Goal: Obtain resource: Obtain resource

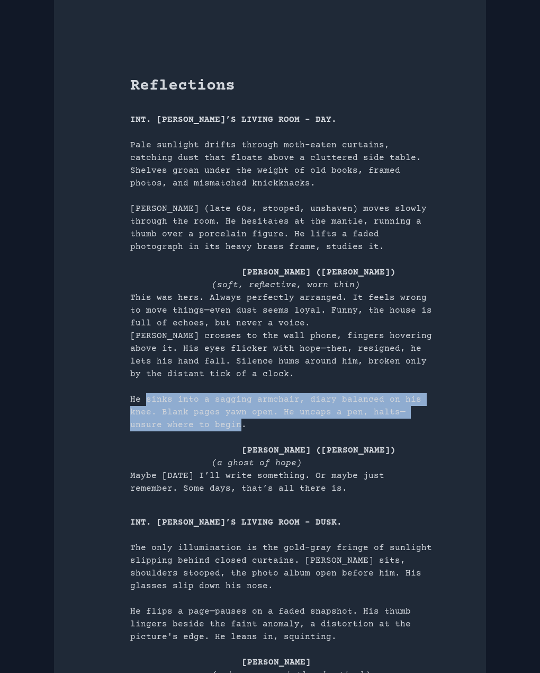
drag, startPoint x: 146, startPoint y: 400, endPoint x: 201, endPoint y: 428, distance: 62.1
click at [201, 428] on p "He sinks into a sagging armchair, diary balanced on his knee. Blank pages yawn …" at bounding box center [282, 412] width 305 height 38
copy p "sinks into a sagging armchair, diary balanced on his knee. Blank pages yawn ope…"
click at [332, 414] on p "He sinks into a sagging armchair, diary balanced on his knee. Blank pages yawn …" at bounding box center [282, 412] width 305 height 38
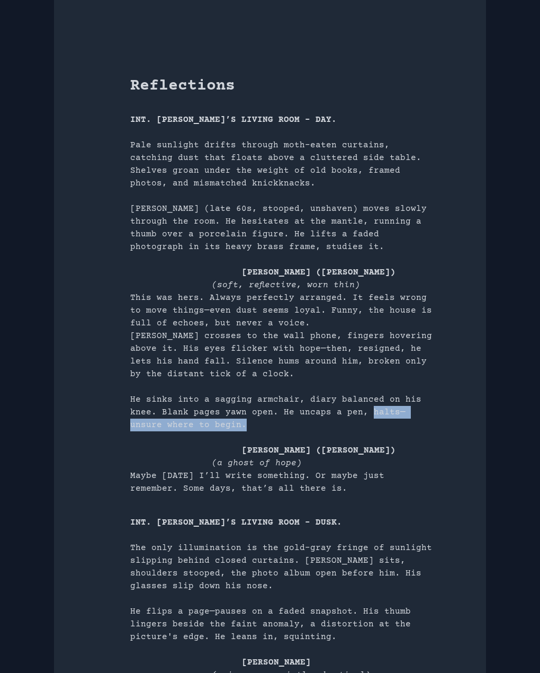
drag, startPoint x: 366, startPoint y: 412, endPoint x: 207, endPoint y: 425, distance: 160.0
click at [207, 425] on p "He sinks into a sagging armchair, diary balanced on his knee. Blank pages yawn …" at bounding box center [282, 412] width 305 height 38
copy p "halts—unsure where to begin."
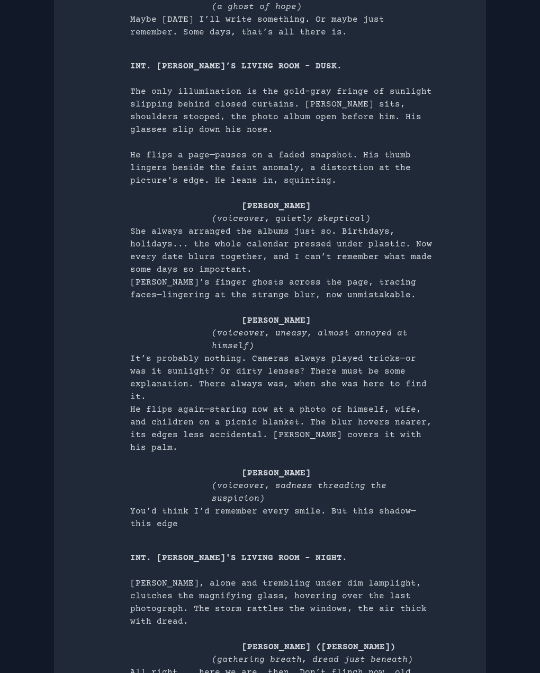
scroll to position [459, 0]
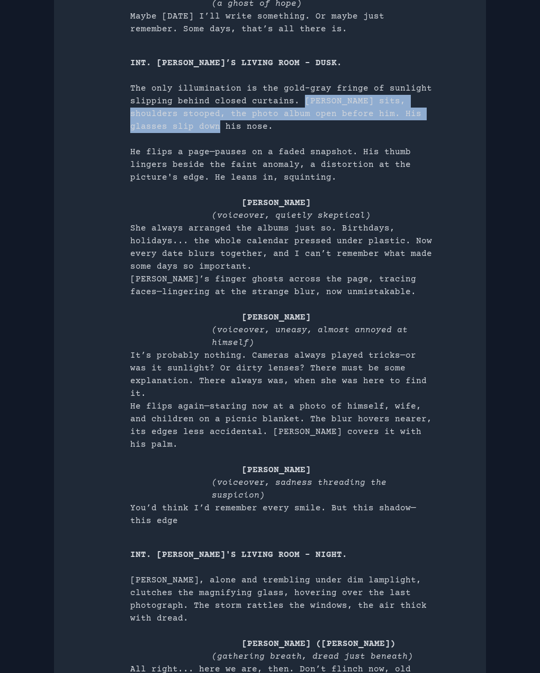
drag, startPoint x: 299, startPoint y: 100, endPoint x: 190, endPoint y: 125, distance: 112.1
click at [190, 125] on p "The only illumination is the gold-gray fringe of sunlight slipping behind close…" at bounding box center [282, 107] width 305 height 51
copy p "[PERSON_NAME] sits, shoulders stooped, the photo album open before him. His gla…"
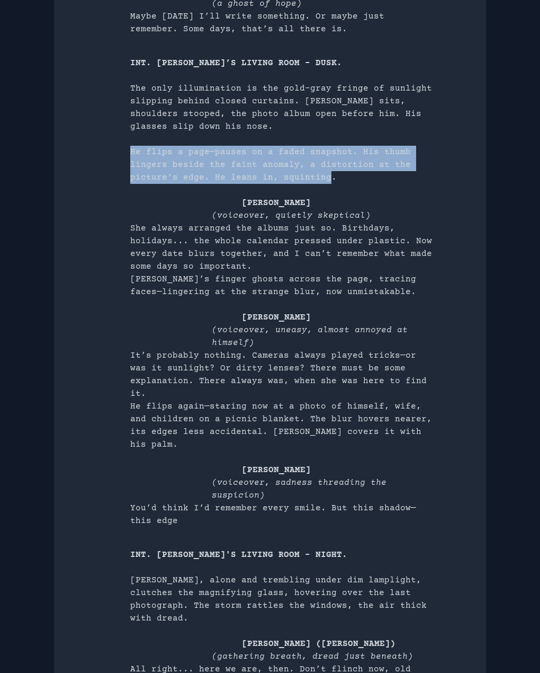
drag, startPoint x: 131, startPoint y: 152, endPoint x: 324, endPoint y: 176, distance: 194.3
click at [324, 176] on p "He flips a page—pauses on a faded snapshot. His thumb lingers beside the faint …" at bounding box center [282, 165] width 305 height 38
copy p "He flips a page—pauses on a faded snapshot. His thumb lingers beside the faint …"
